Goal: Task Accomplishment & Management: Manage account settings

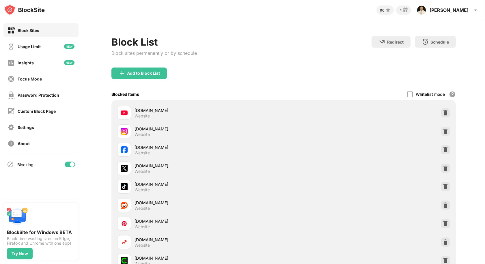
click at [262, 51] on div "Block List Block sites permanently or by schedule Redirect Choose a site to be …" at bounding box center [283, 51] width 345 height 31
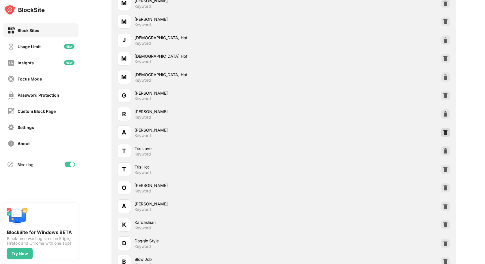
click at [443, 132] on img at bounding box center [446, 133] width 6 height 6
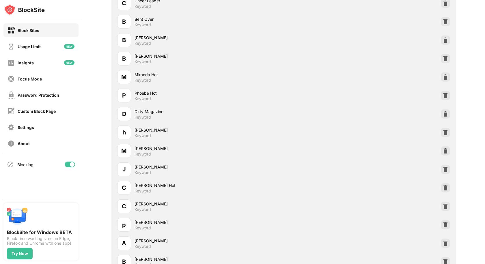
scroll to position [6913, 0]
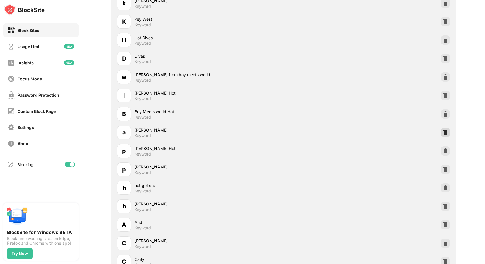
click at [443, 131] on img at bounding box center [446, 133] width 6 height 6
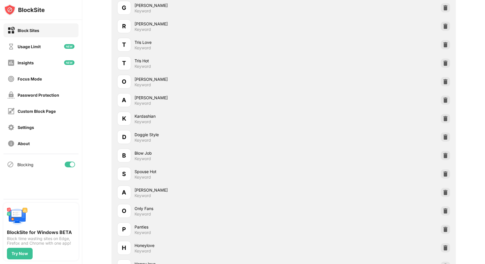
scroll to position [0, 0]
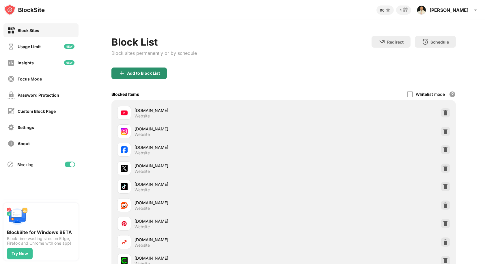
click at [159, 73] on div "Add to Block List" at bounding box center [143, 73] width 33 height 5
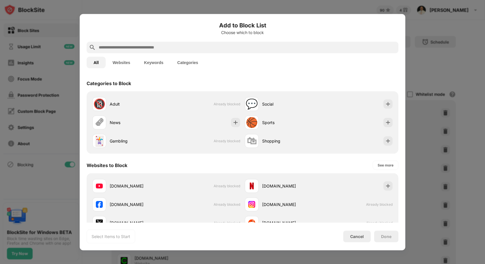
click at [155, 44] on div at bounding box center [243, 48] width 312 height 12
click at [155, 46] on input "text" at bounding box center [247, 47] width 298 height 7
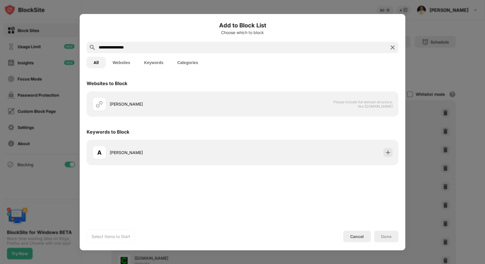
type input "**********"
click at [155, 63] on button "Keywords" at bounding box center [153, 63] width 33 height 12
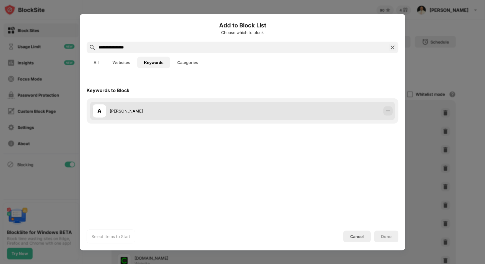
click at [200, 113] on div "Annabelle Peaches" at bounding box center [176, 111] width 133 height 6
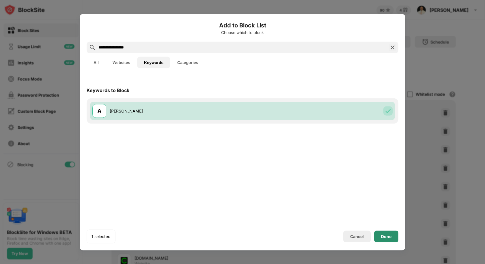
click at [386, 238] on div "Done" at bounding box center [386, 236] width 10 height 5
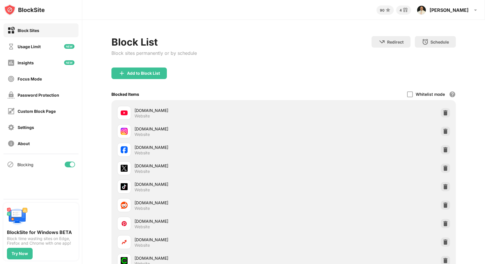
click at [152, 67] on div "Block List Block sites permanently or by schedule" at bounding box center [154, 51] width 86 height 31
click at [152, 73] on div "Add to Block List" at bounding box center [143, 73] width 33 height 5
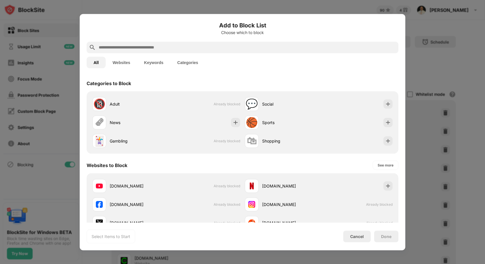
click at [152, 60] on button "Keywords" at bounding box center [153, 63] width 33 height 12
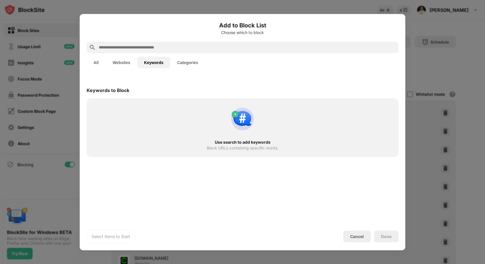
click at [152, 47] on input "text" at bounding box center [247, 47] width 298 height 7
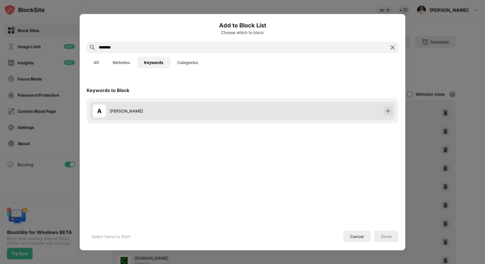
type input "********"
click at [156, 110] on div "Anna Hot" at bounding box center [176, 111] width 133 height 6
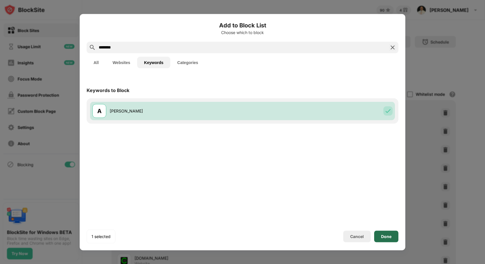
click at [393, 239] on div "Done" at bounding box center [386, 237] width 24 height 12
